Goal: Check status: Check status

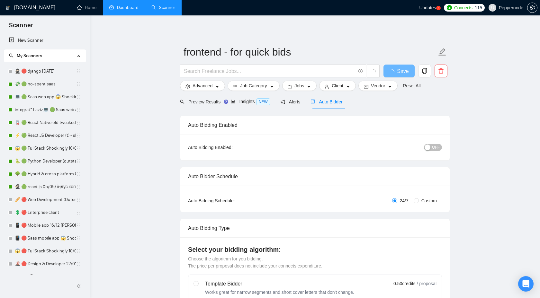
click at [124, 5] on link "Dashboard" at bounding box center [123, 7] width 29 height 5
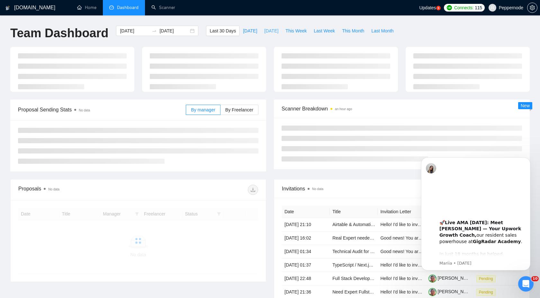
click at [268, 33] on span "[DATE]" at bounding box center [271, 30] width 14 height 7
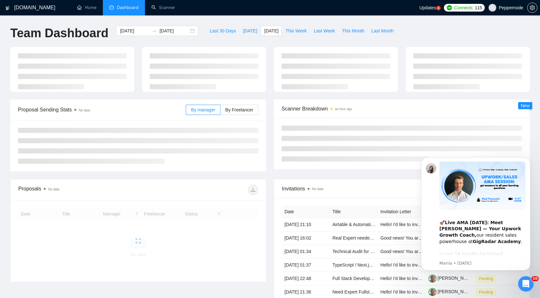
type input "[DATE]"
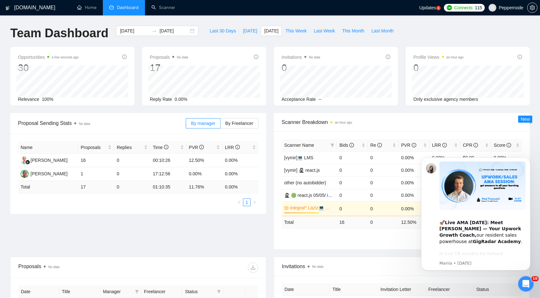
click at [259, 271] on div "Proposals No data" at bounding box center [138, 267] width 255 height 21
click at [256, 269] on span "download" at bounding box center [253, 267] width 10 height 5
